Goal: Information Seeking & Learning: Learn about a topic

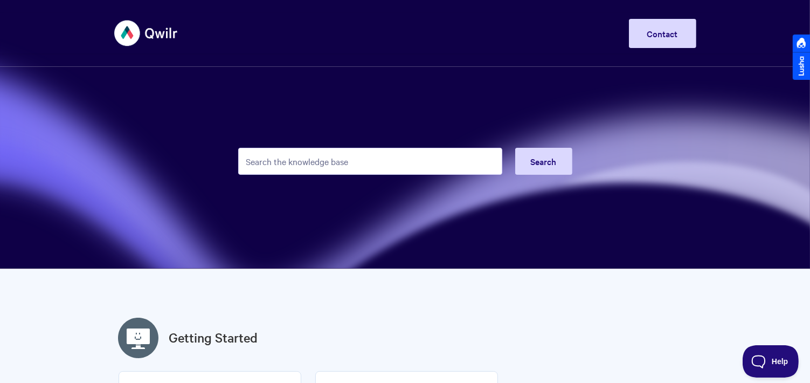
click at [291, 166] on input "Search the knowledge base" at bounding box center [370, 161] width 264 height 27
click at [328, 166] on input "Search the knowledge base" at bounding box center [370, 161] width 264 height 27
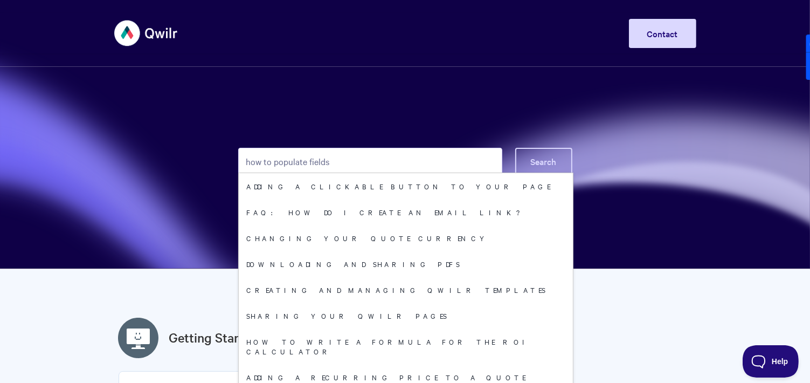
type input "how to populate fields"
click at [533, 160] on span "Search" at bounding box center [544, 161] width 26 height 12
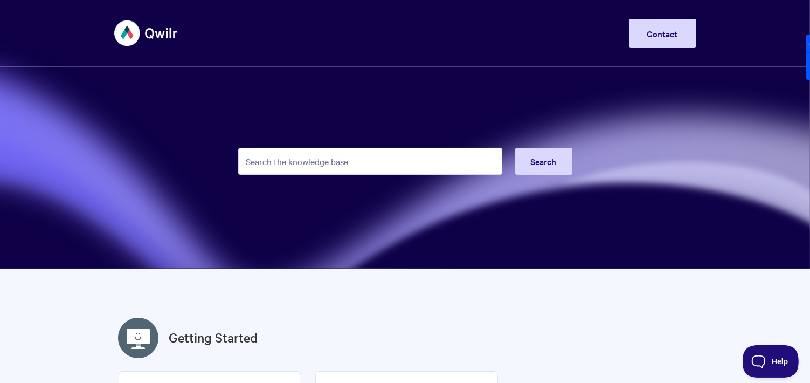
click at [154, 35] on img at bounding box center [146, 33] width 64 height 40
